Goal: Task Accomplishment & Management: Complete application form

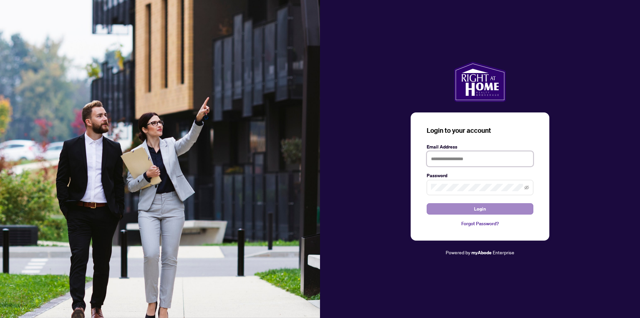
type input "**********"
click at [477, 209] on span "Login" at bounding box center [480, 208] width 12 height 11
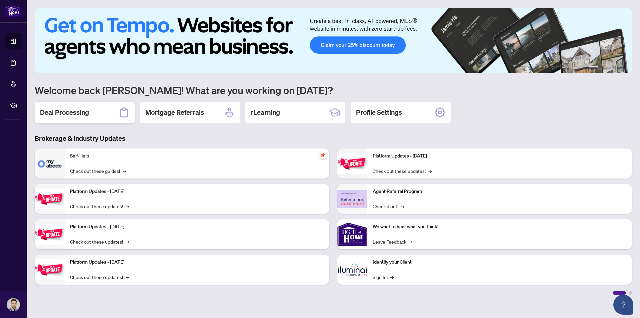
click at [96, 114] on div "Deal Processing" at bounding box center [85, 112] width 100 height 21
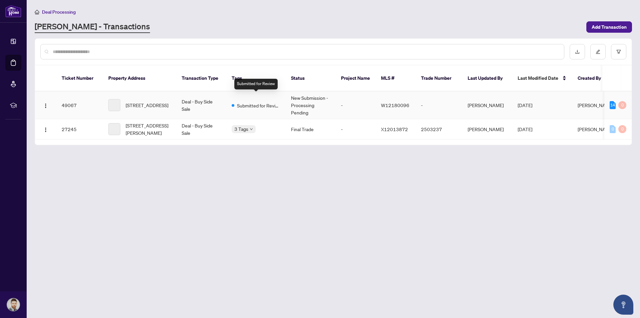
click at [260, 102] on span "Submitted for Review" at bounding box center [258, 105] width 43 height 7
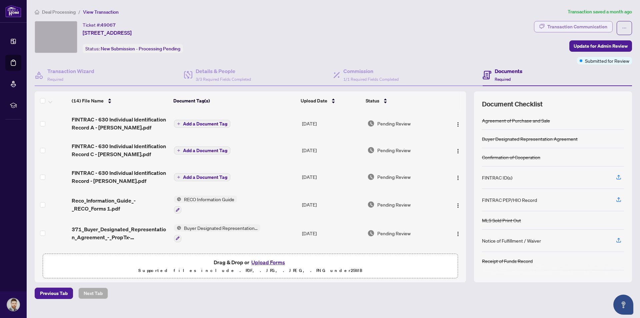
click at [586, 23] on div "Transaction Communication" at bounding box center [577, 26] width 60 height 11
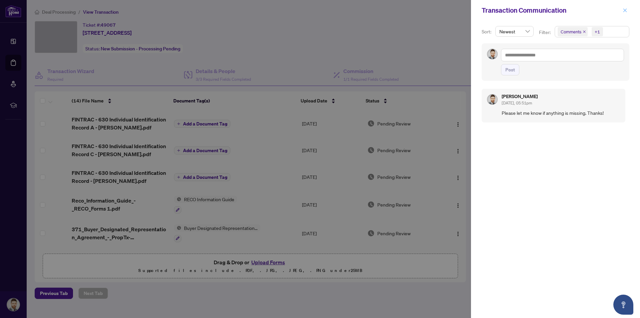
click at [624, 11] on icon "close" at bounding box center [625, 10] width 4 height 4
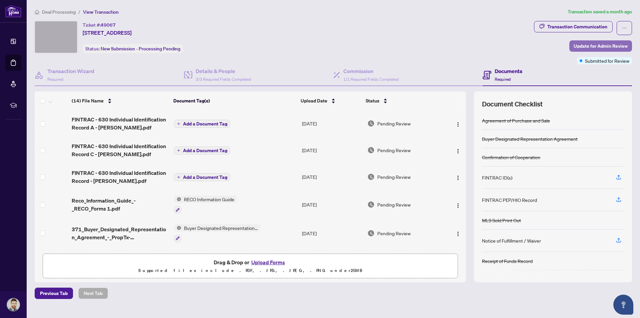
click at [581, 46] on span "Update for Admin Review" at bounding box center [600, 46] width 54 height 11
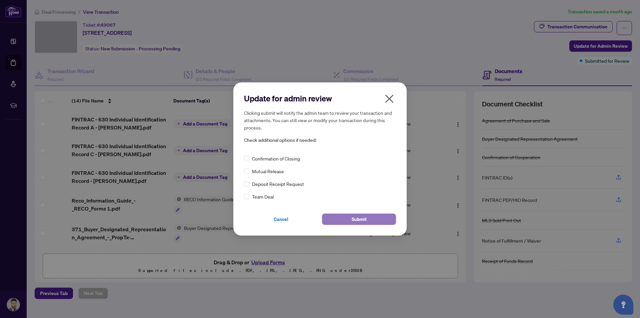
click at [347, 220] on button "Submit" at bounding box center [359, 218] width 74 height 11
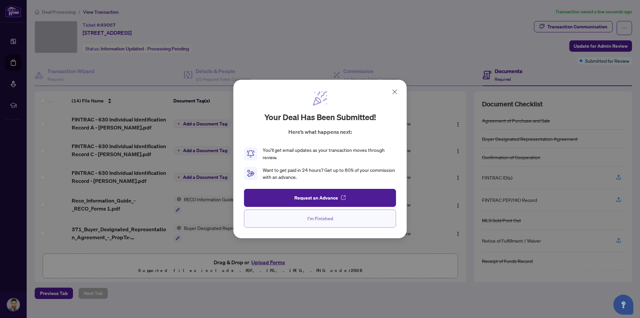
click at [323, 222] on span "I'm Finished" at bounding box center [320, 218] width 26 height 11
